Goal: Task Accomplishment & Management: Complete application form

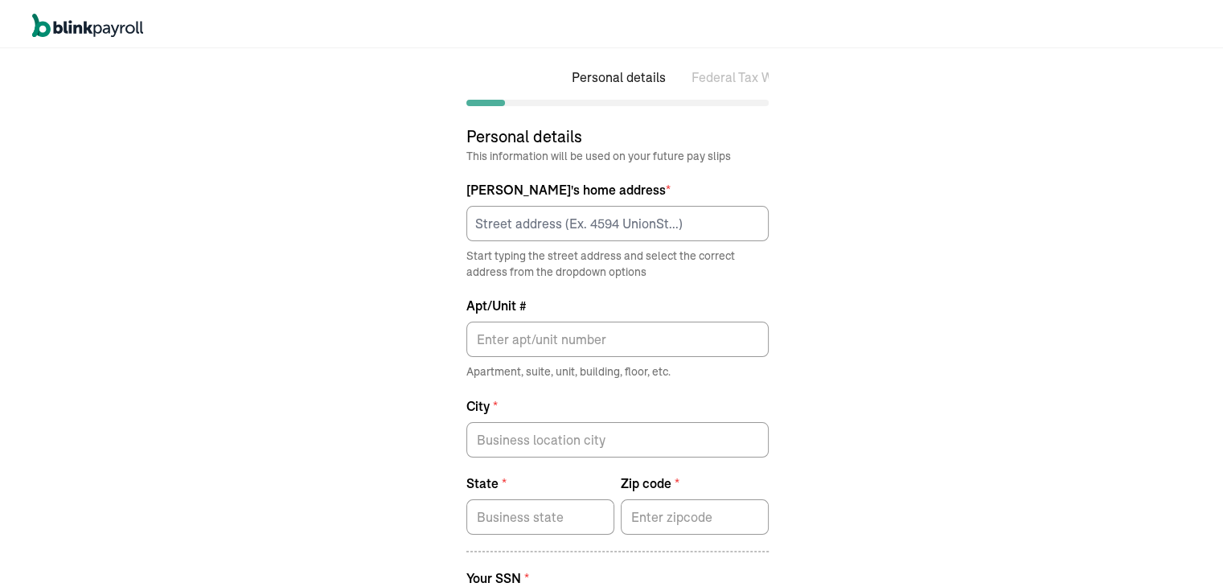
click at [294, 207] on div "Personal details Federal Tax Withholdings State Tax Withholdings Personal detai…" at bounding box center [617, 316] width 1235 height 542
click at [618, 211] on input at bounding box center [617, 220] width 302 height 35
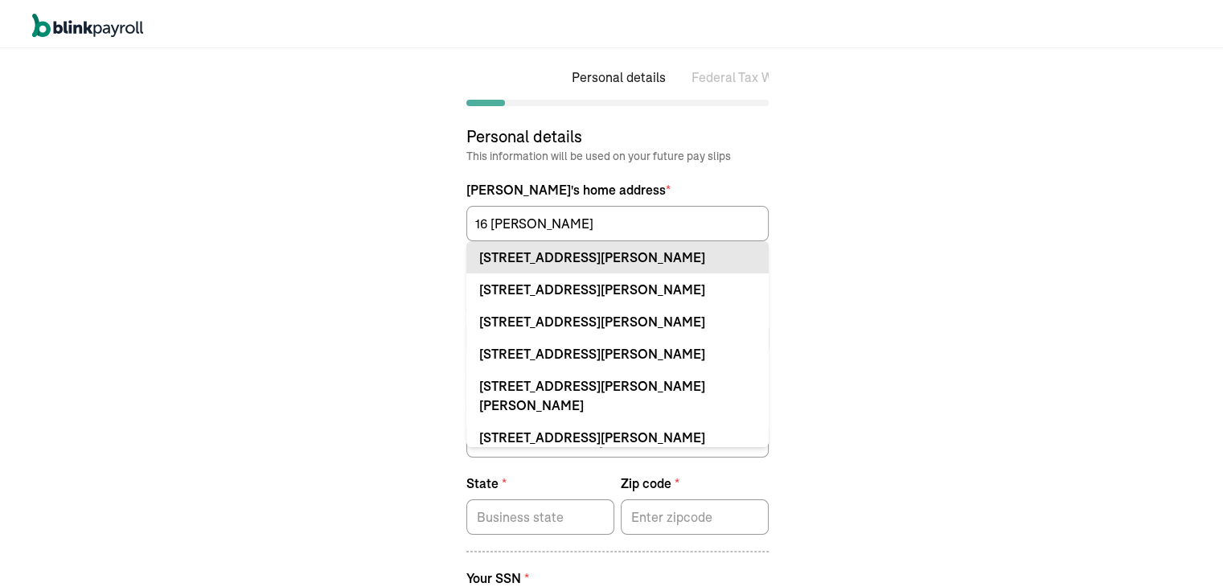
click at [599, 254] on div "[STREET_ADDRESS][PERSON_NAME]" at bounding box center [617, 253] width 277 height 19
type input "[STREET_ADDRESS][PERSON_NAME]"
type input "Binghamton"
type input "NY"
type input "13901"
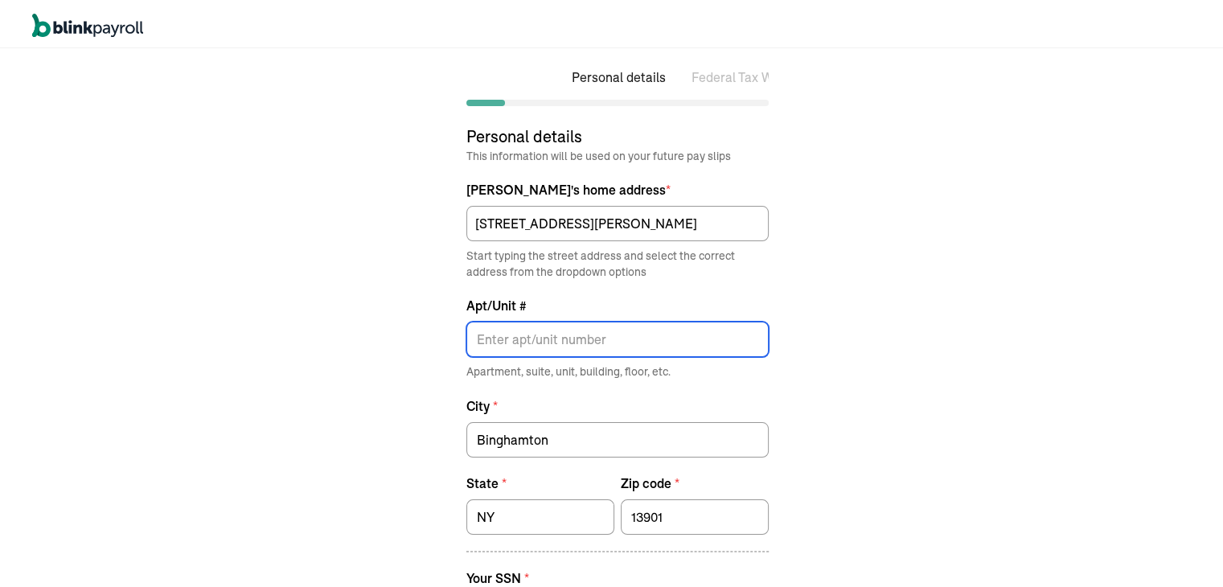
click at [561, 331] on input "Apt/Unit #" at bounding box center [617, 335] width 302 height 35
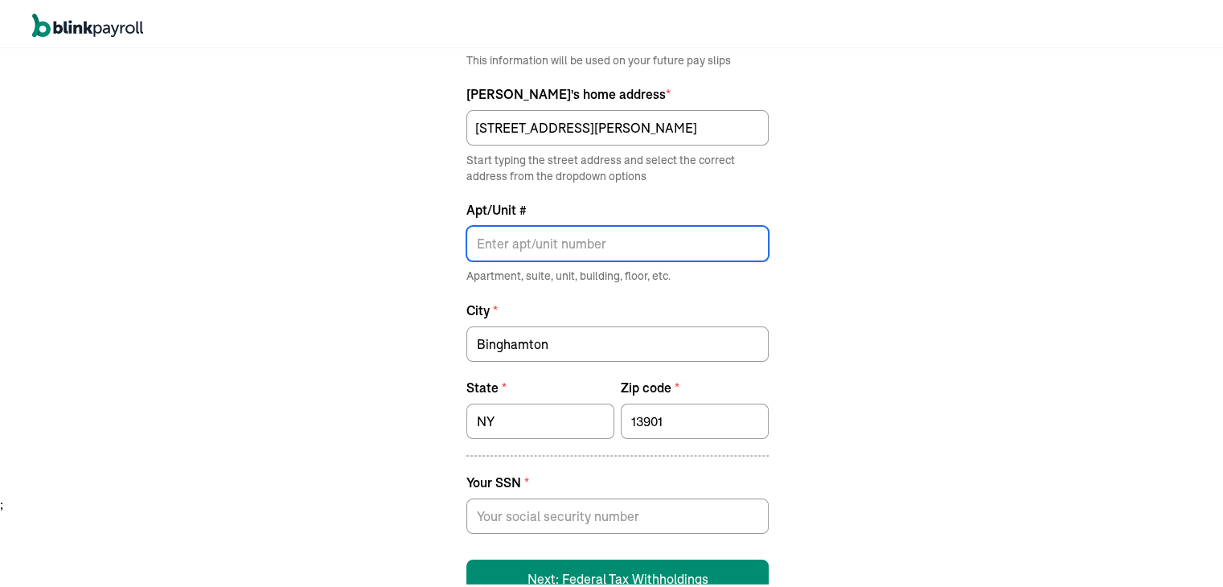
scroll to position [103, 0]
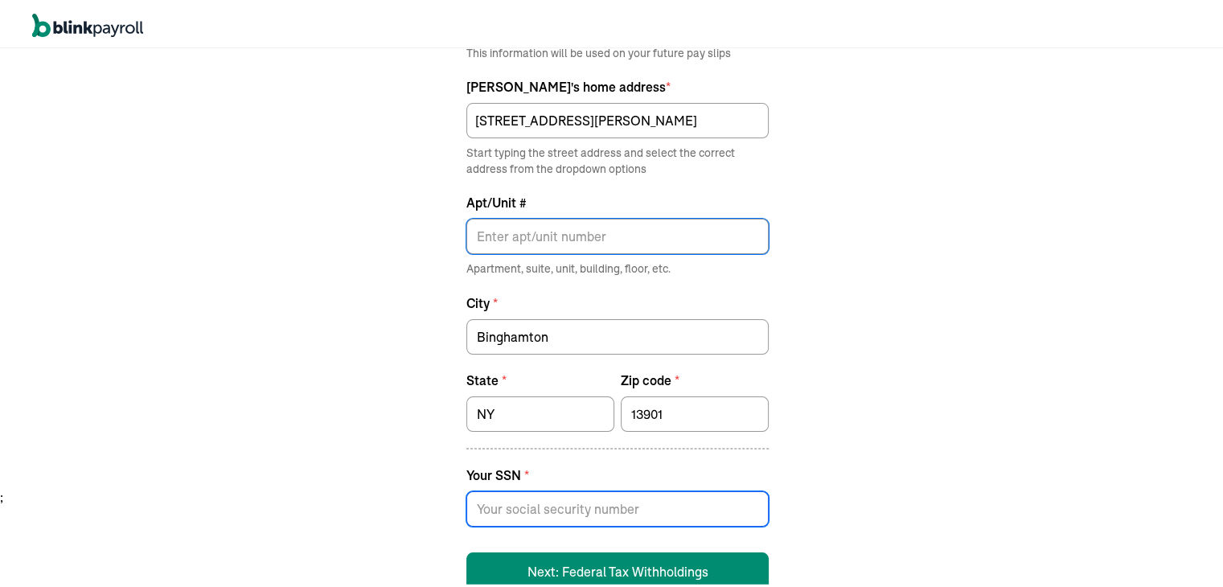
click at [649, 496] on input at bounding box center [617, 505] width 302 height 35
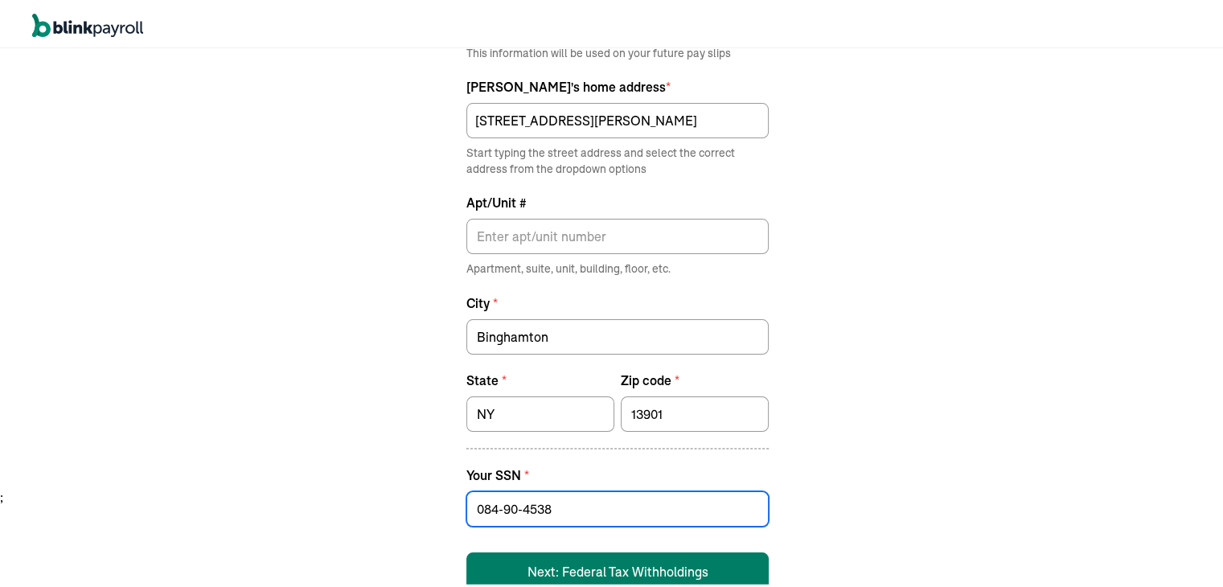
type input "084-90-4538"
click at [630, 561] on button "Next: Federal Tax Withholdings" at bounding box center [617, 568] width 302 height 39
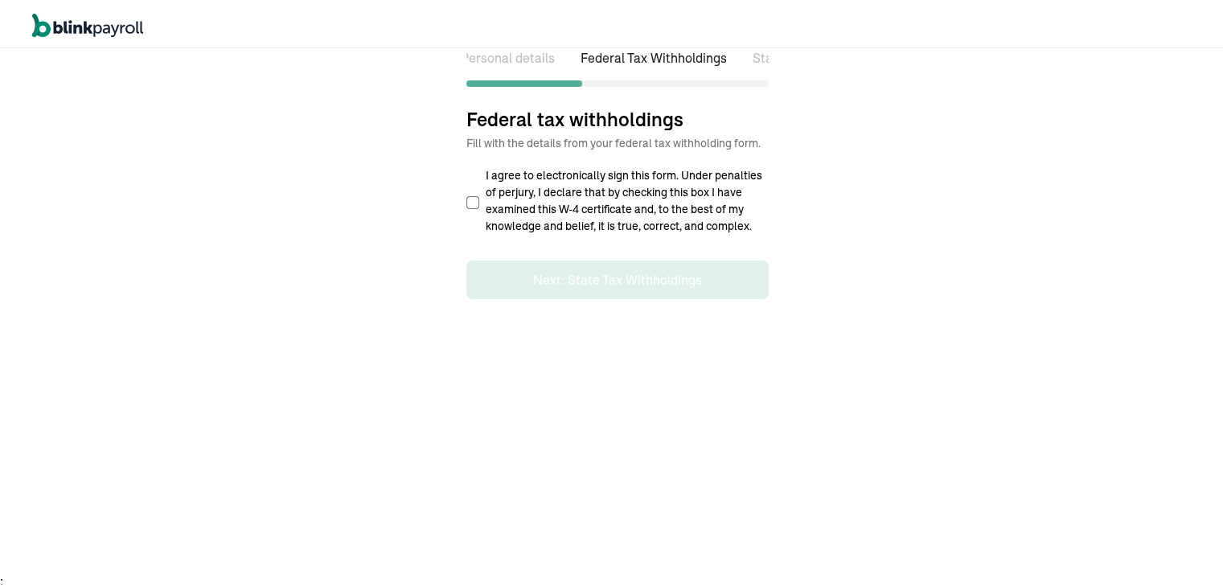
select select "S"
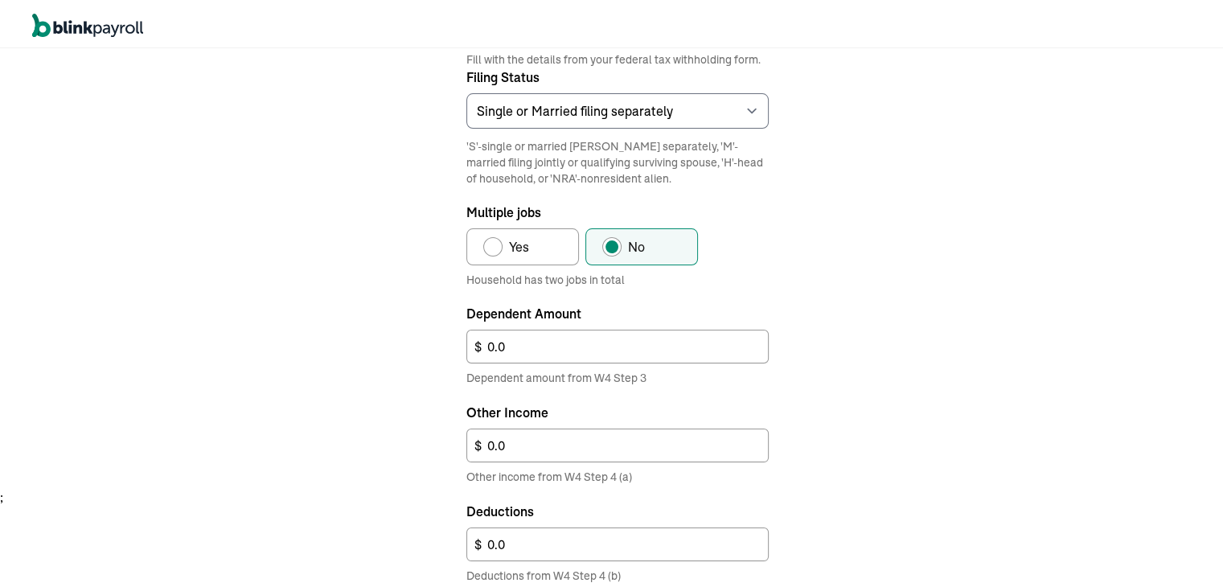
scroll to position [0, 144]
click at [592, 101] on select "Select an item Single or Married filing separately Married filing jointly or Qu…" at bounding box center [617, 107] width 302 height 35
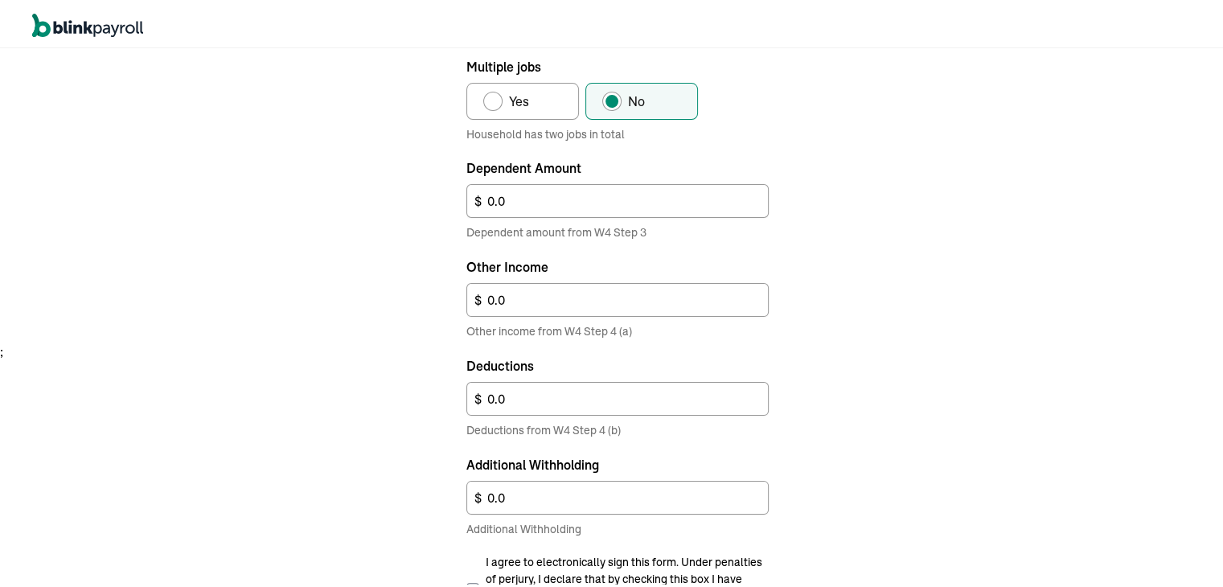
scroll to position [368, 0]
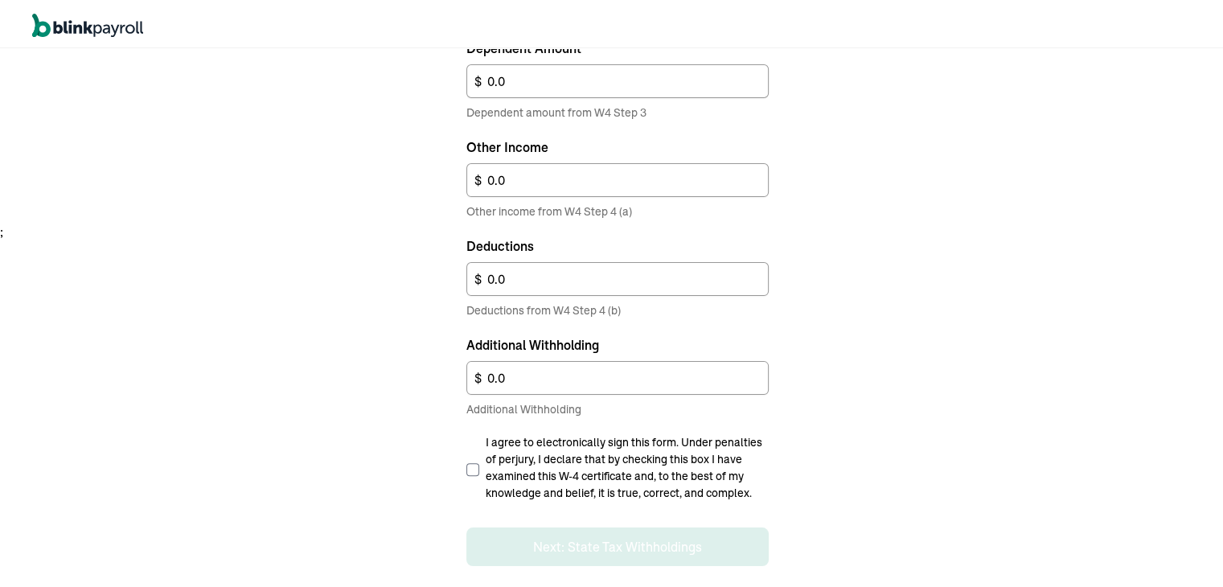
click at [470, 461] on input "I agree to electronically sign this form. Under penalties of perjury, I declare…" at bounding box center [472, 466] width 13 height 13
checkbox input "true"
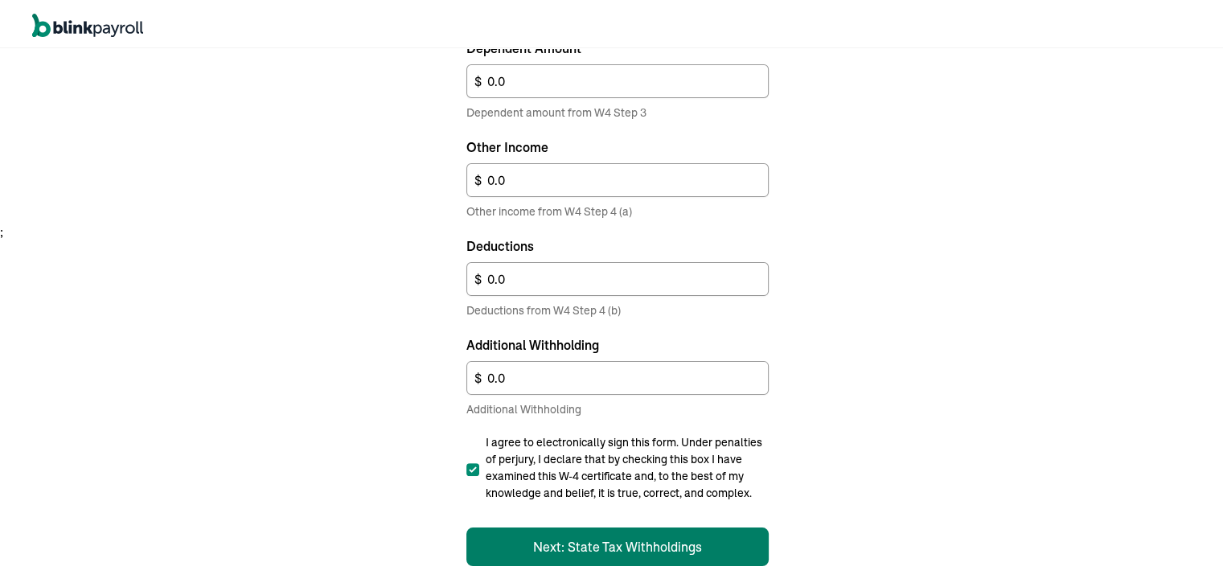
click at [531, 555] on button "Next: State Tax Withholdings" at bounding box center [617, 543] width 302 height 39
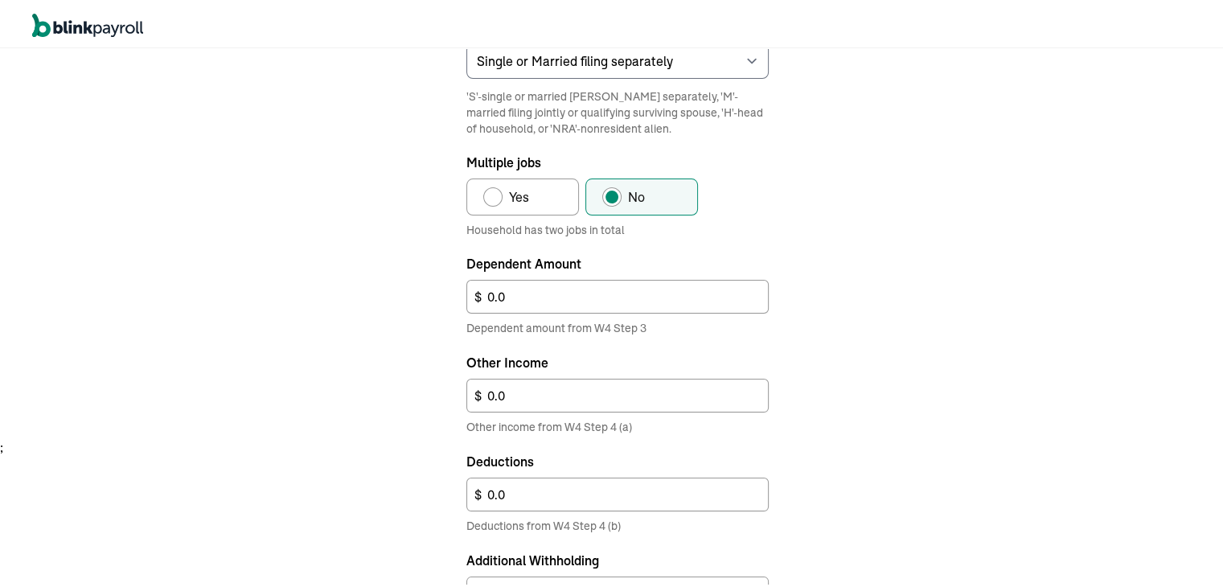
select select "S"
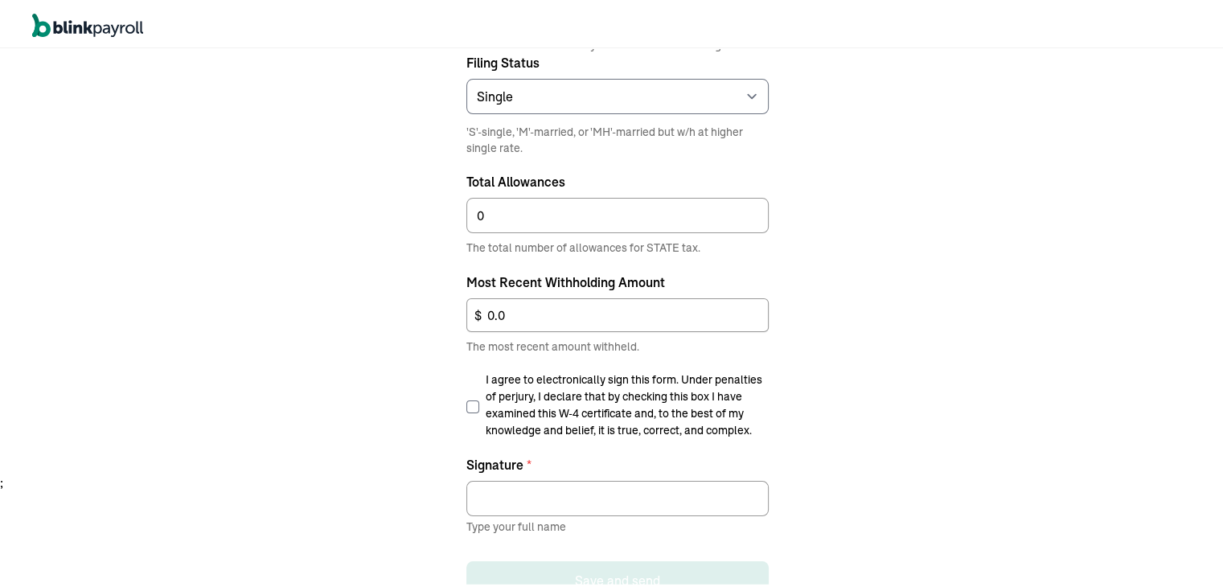
scroll to position [118, 0]
click at [514, 398] on span "I agree to electronically sign this form. Under penalties of perjury, I declare…" at bounding box center [627, 402] width 283 height 68
click at [479, 398] on input "I agree to electronically sign this form. Under penalties of perjury, I declare…" at bounding box center [472, 402] width 13 height 13
checkbox input "true"
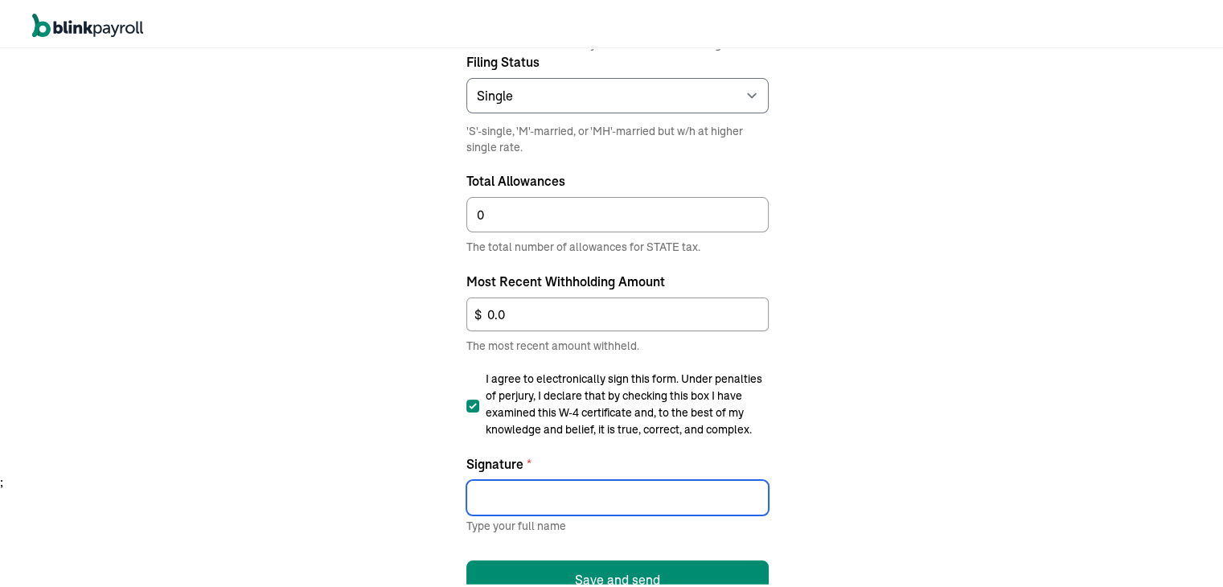
click at [518, 495] on input "Signature *" at bounding box center [617, 494] width 302 height 35
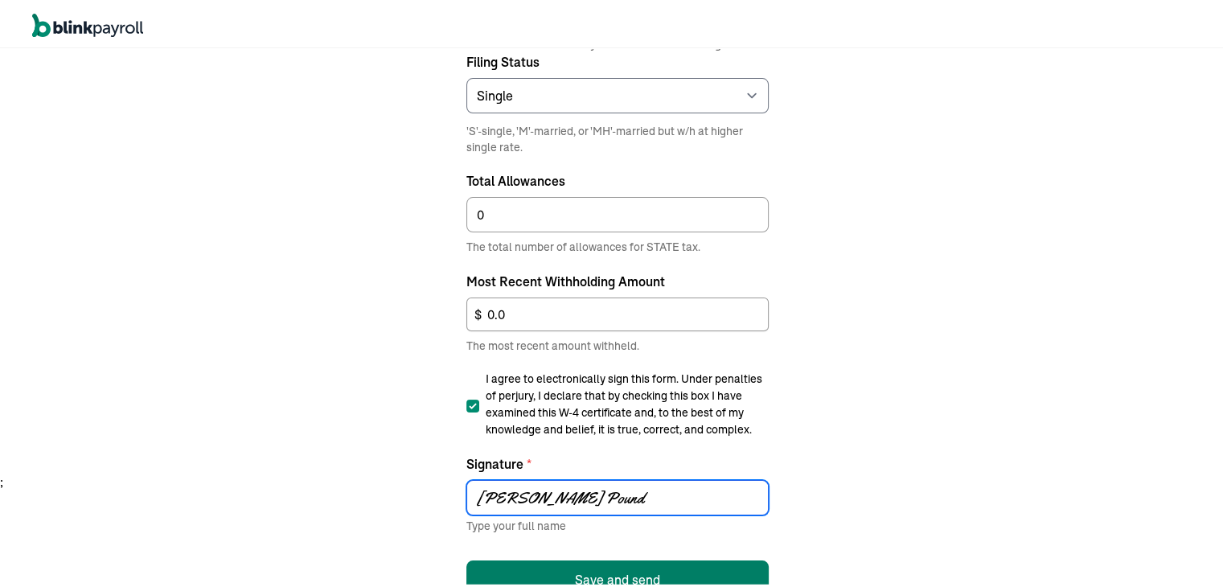
type input "[PERSON_NAME] Pound"
click at [553, 568] on button "Save and send" at bounding box center [617, 576] width 302 height 39
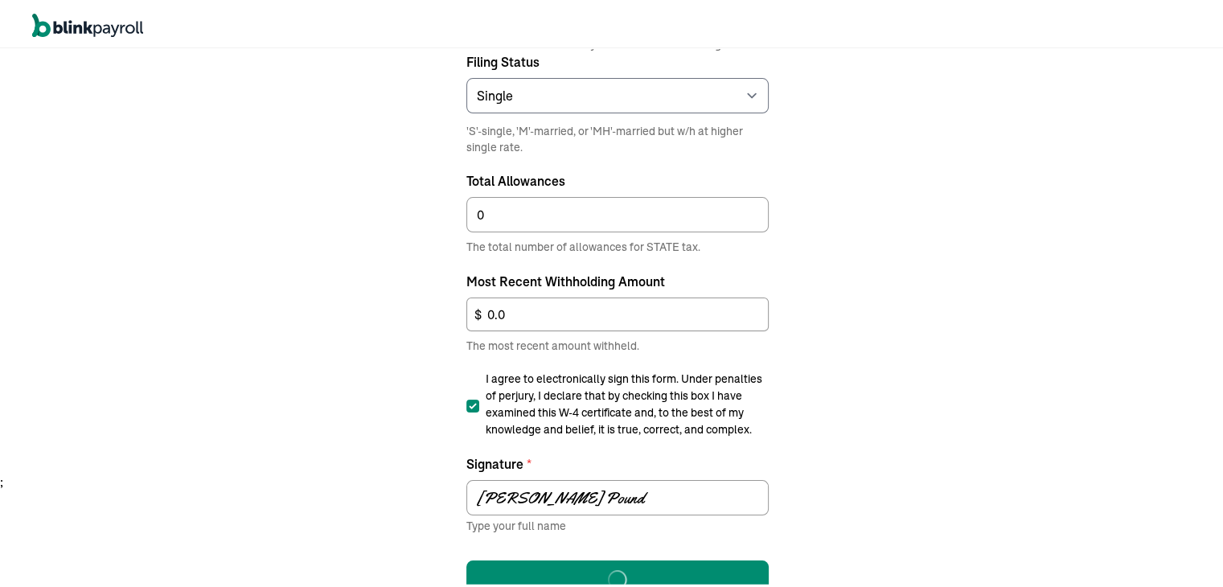
scroll to position [19, 0]
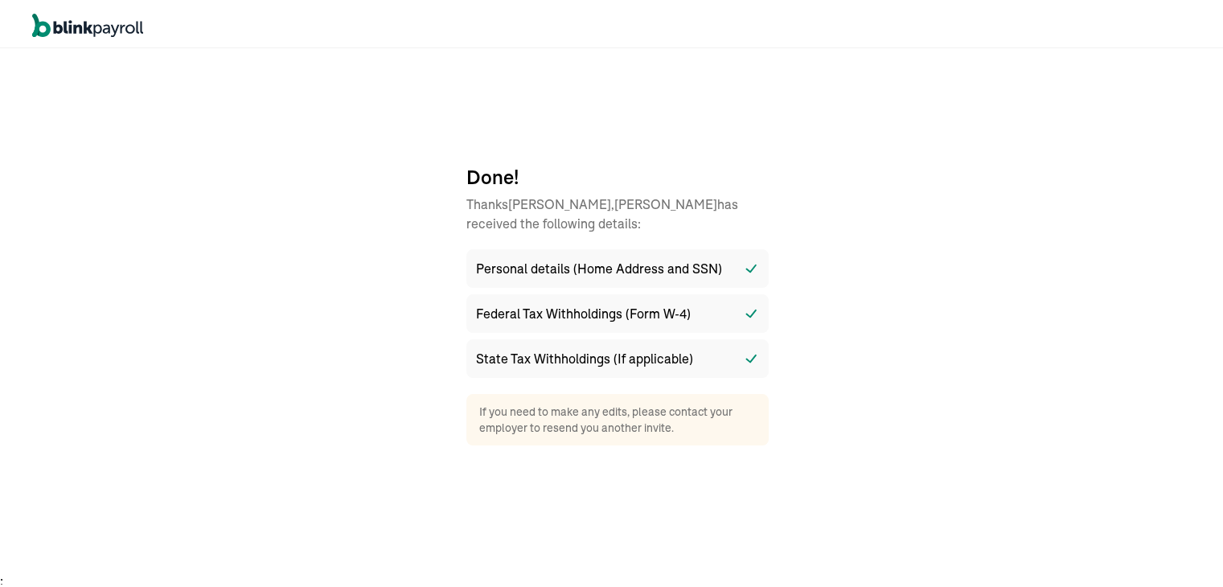
click at [891, 275] on div "Done! Thanks [PERSON_NAME] has received the following details: Personal details…" at bounding box center [617, 297] width 1235 height 542
click at [170, 337] on div "Done! Thanks [PERSON_NAME] has received the following details: Personal details…" at bounding box center [617, 297] width 1235 height 542
